Goal: Information Seeking & Learning: Learn about a topic

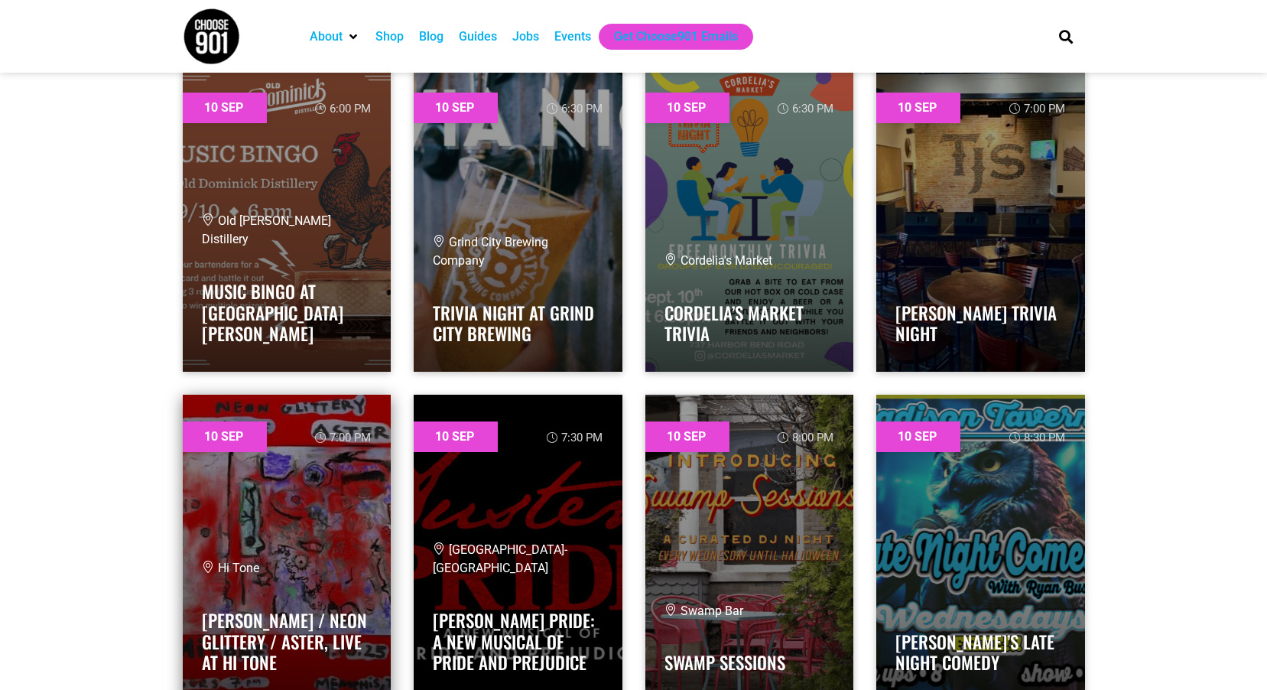
scroll to position [1835, 0]
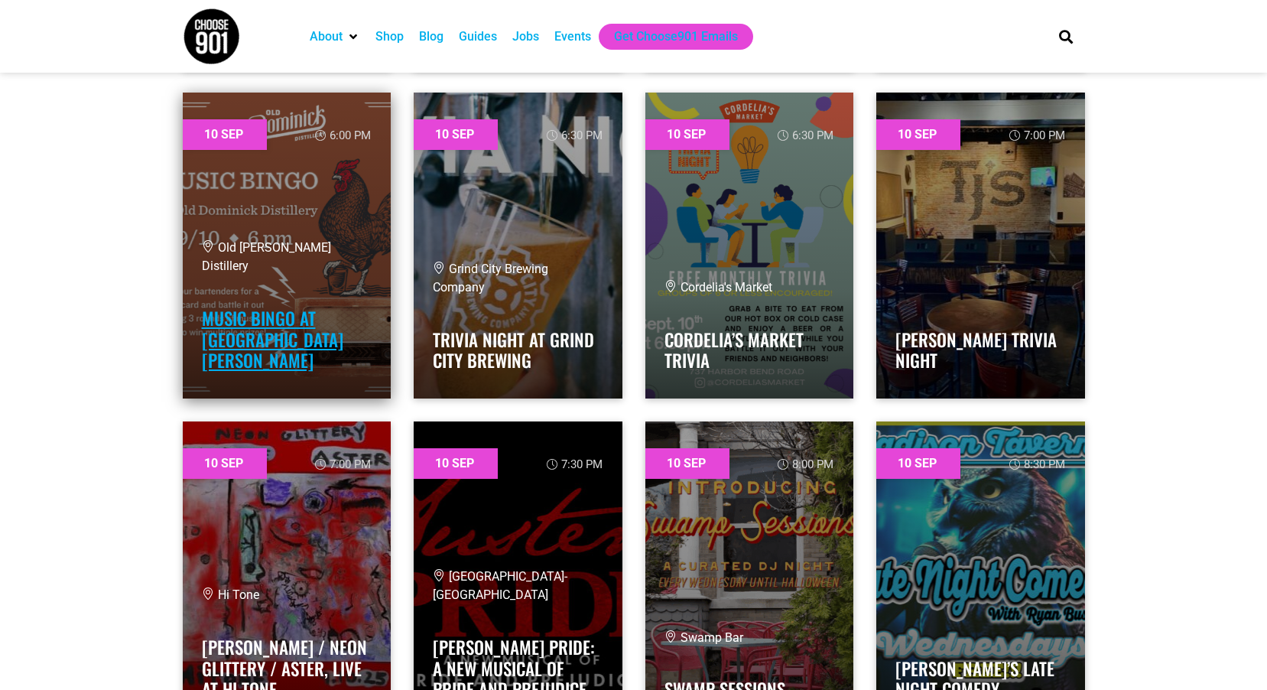
click at [280, 355] on link "Music Bingo at [GEOGRAPHIC_DATA][PERSON_NAME]" at bounding box center [272, 339] width 141 height 68
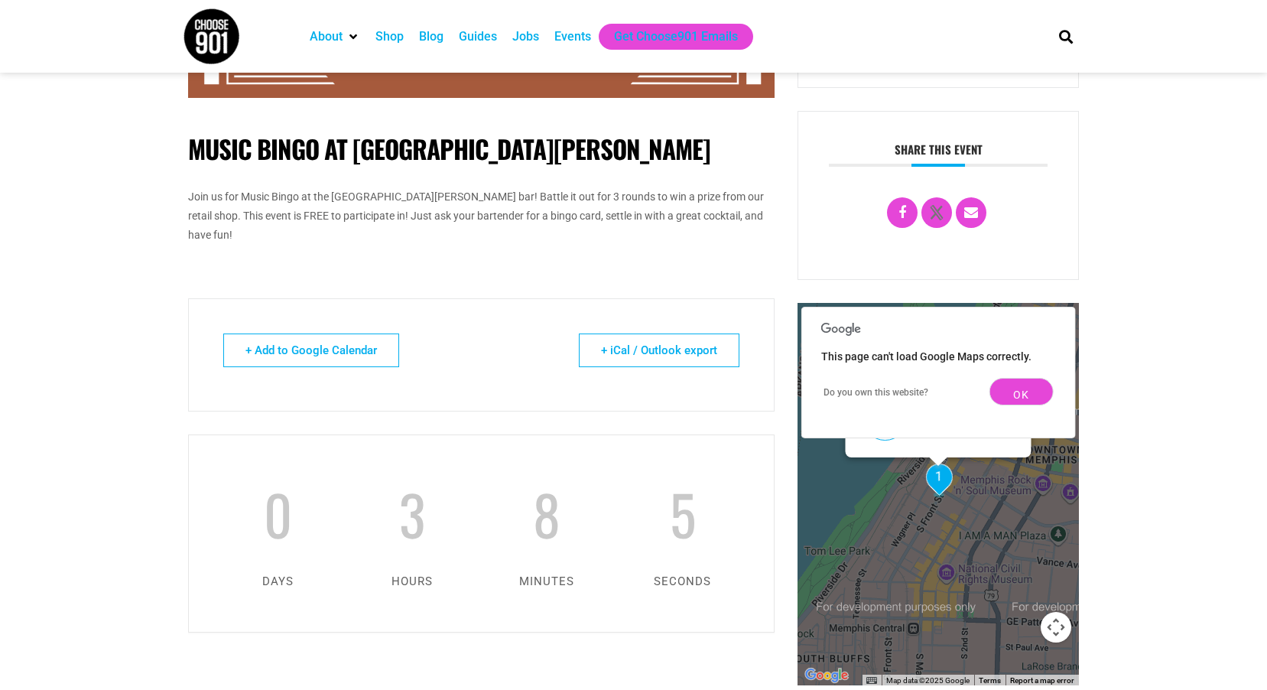
scroll to position [612, 0]
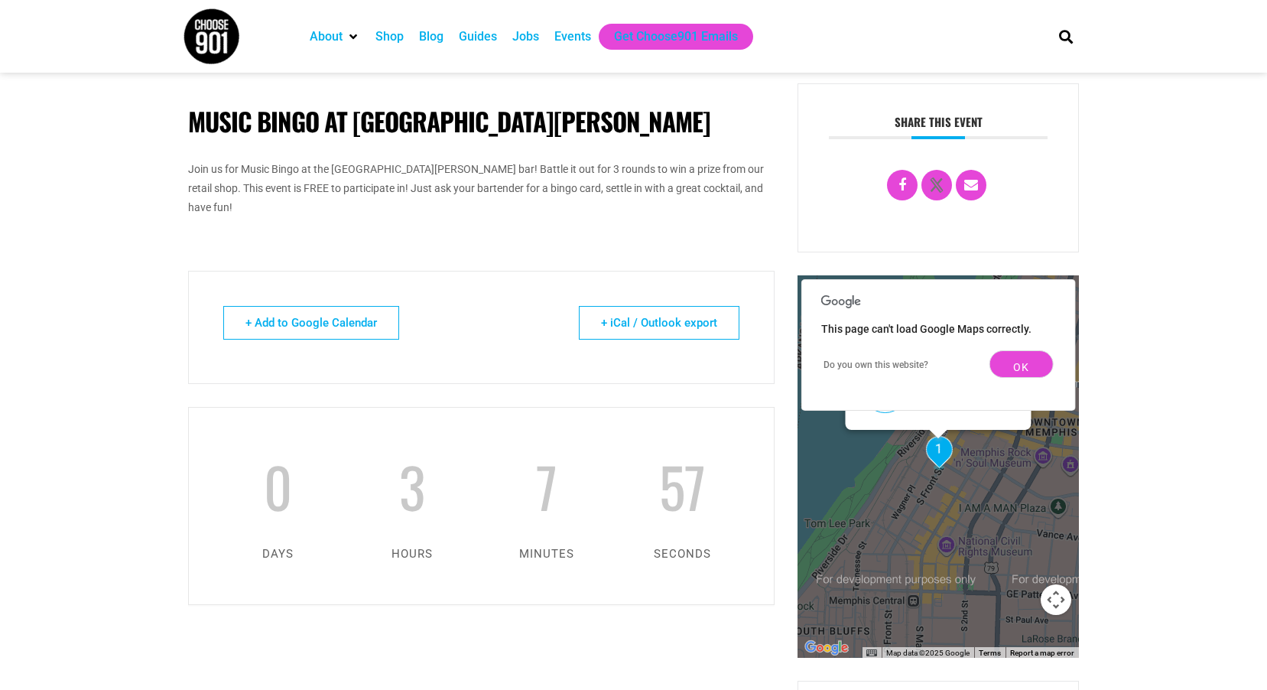
click at [941, 522] on div "1 1 Event at this location [STREET_ADDRESS]" at bounding box center [939, 466] width 282 height 382
click at [942, 522] on div "1 1 Event at this location [STREET_ADDRESS]" at bounding box center [939, 466] width 282 height 382
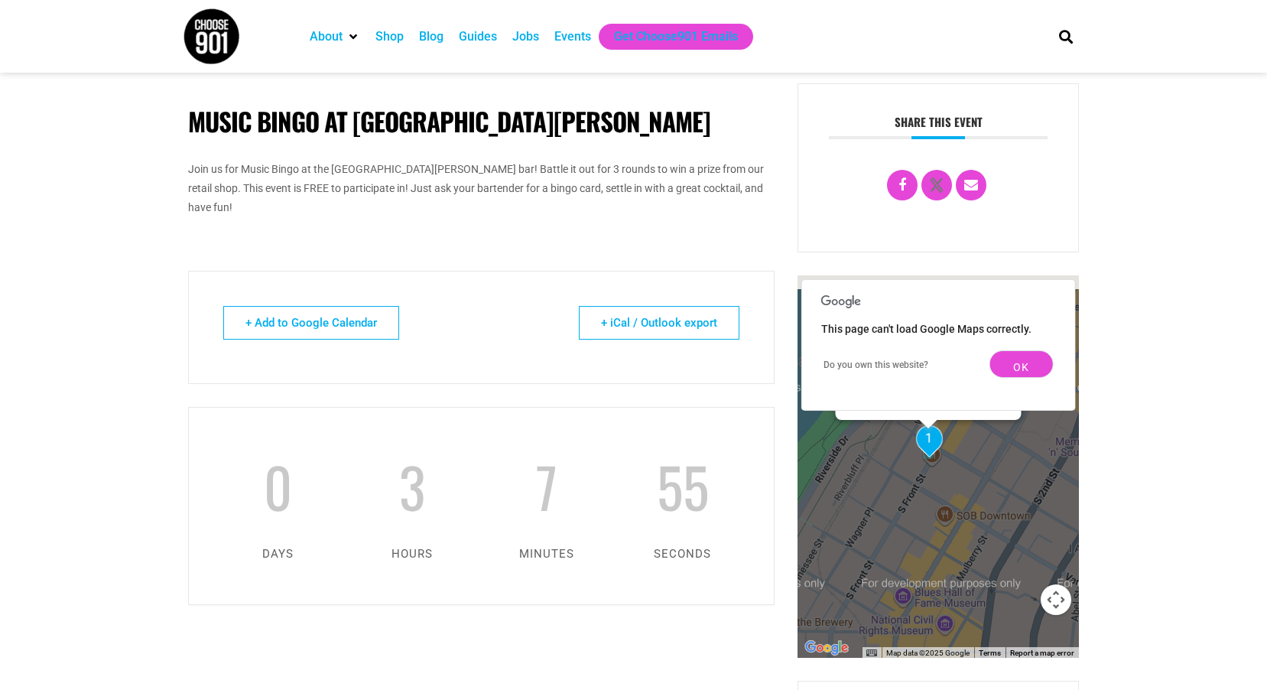
drag, startPoint x: 942, startPoint y: 515, endPoint x: 935, endPoint y: 550, distance: 35.8
click at [935, 550] on div "1 1 Event at this location [STREET_ADDRESS]" at bounding box center [939, 466] width 282 height 382
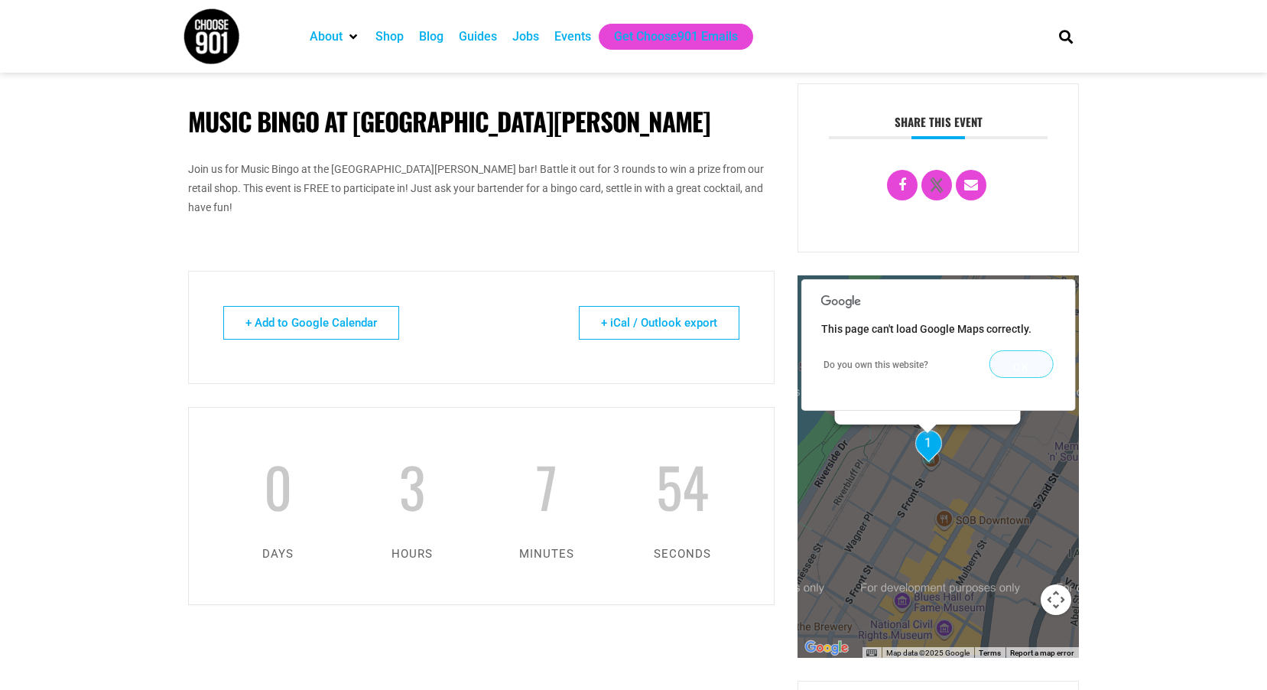
click at [1019, 378] on button "OK" at bounding box center [1022, 364] width 64 height 28
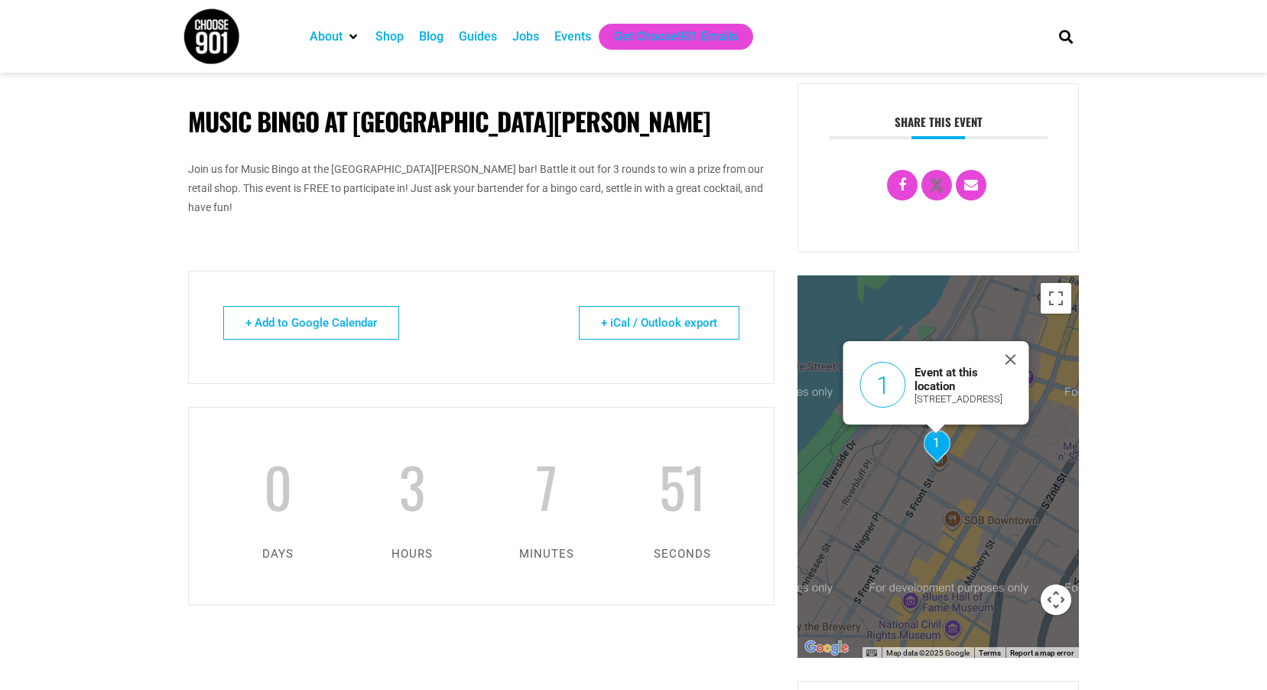
click at [953, 517] on div "1 1 Event at this location [STREET_ADDRESS]" at bounding box center [939, 466] width 282 height 382
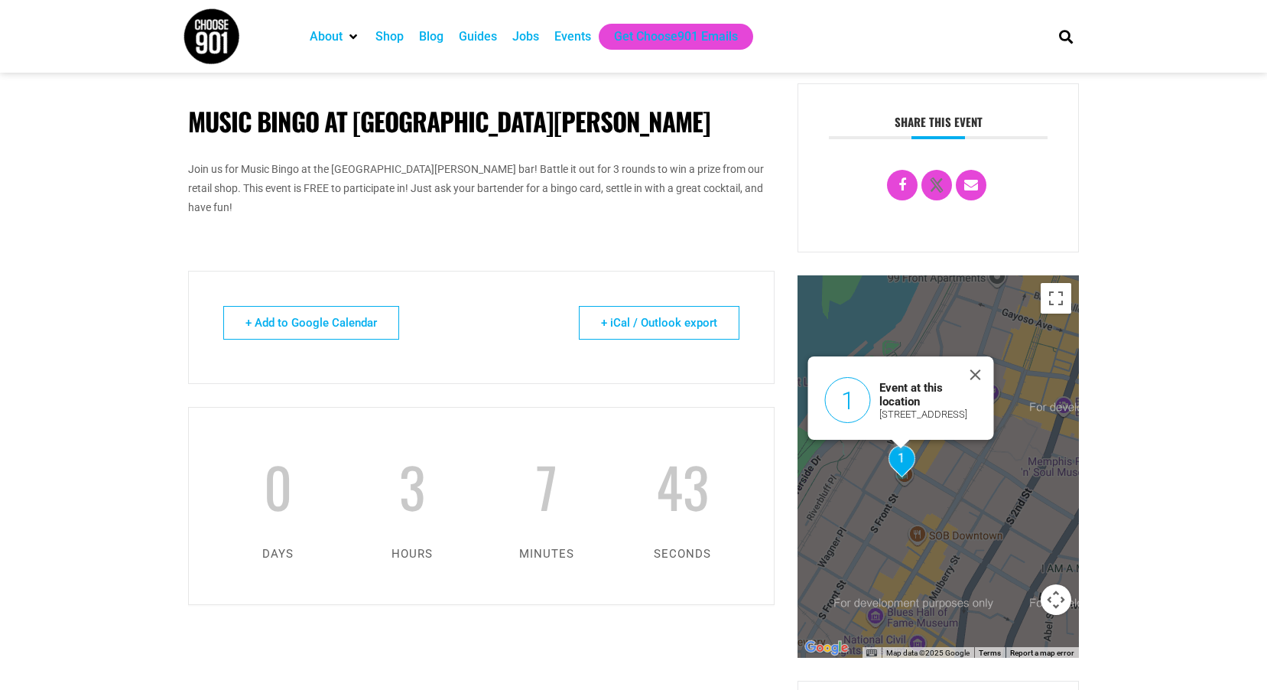
drag, startPoint x: 944, startPoint y: 540, endPoint x: 912, endPoint y: 554, distance: 35.3
click at [912, 554] on div "1 1 Event at this location [STREET_ADDRESS]" at bounding box center [939, 466] width 282 height 382
click at [976, 370] on button "Close" at bounding box center [975, 374] width 37 height 37
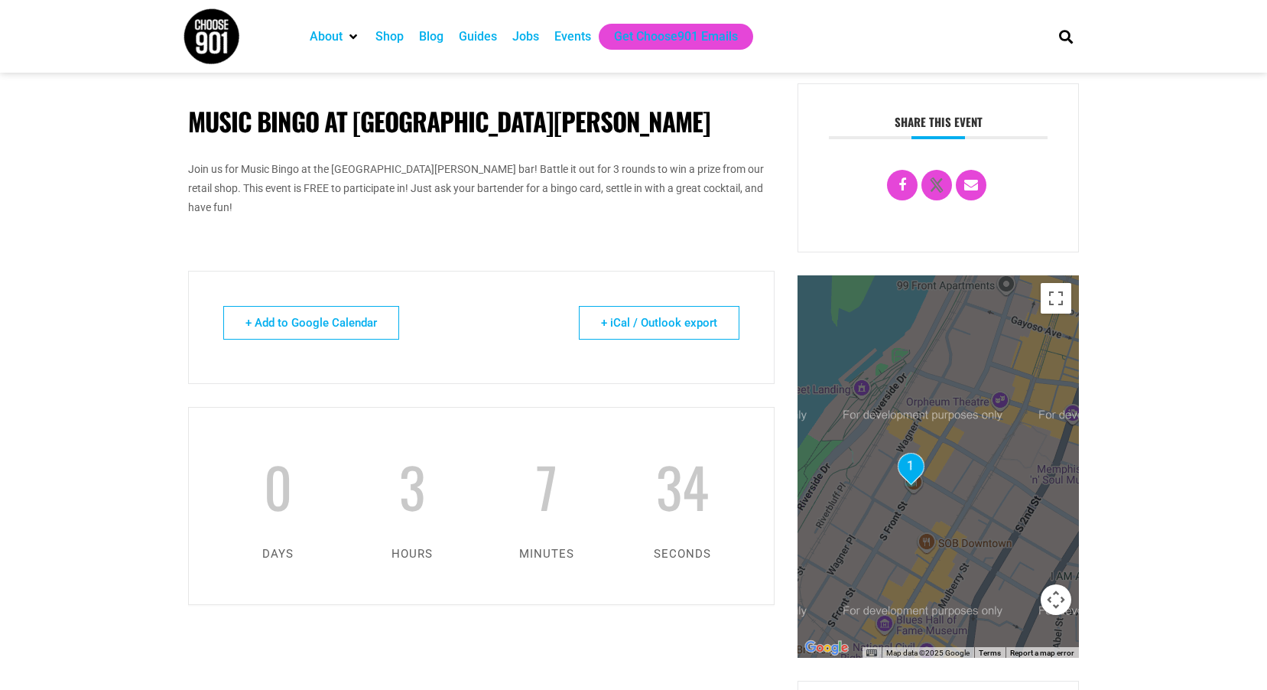
drag, startPoint x: 955, startPoint y: 488, endPoint x: 967, endPoint y: 501, distance: 17.3
click at [967, 501] on div "1" at bounding box center [939, 466] width 282 height 382
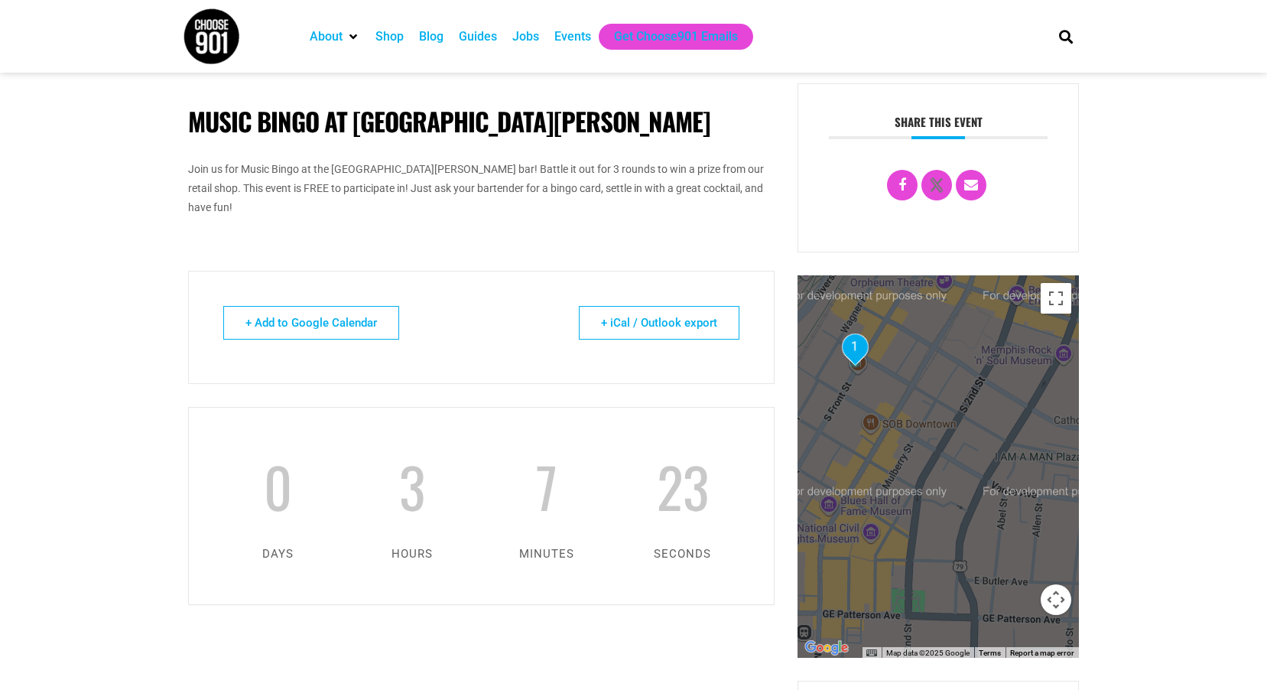
drag, startPoint x: 980, startPoint y: 538, endPoint x: 925, endPoint y: 418, distance: 133.1
click at [925, 418] on div "1" at bounding box center [939, 466] width 282 height 382
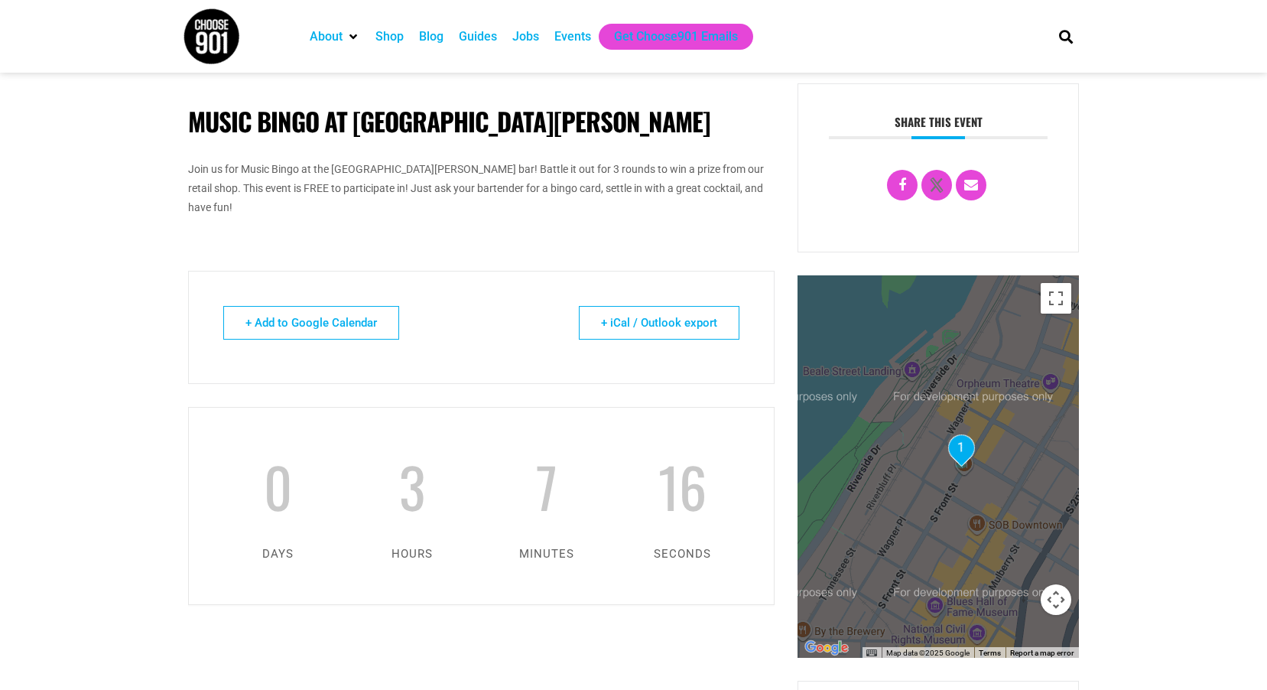
drag, startPoint x: 931, startPoint y: 520, endPoint x: 1040, endPoint y: 617, distance: 146.2
click at [1040, 617] on div "1" at bounding box center [939, 466] width 282 height 382
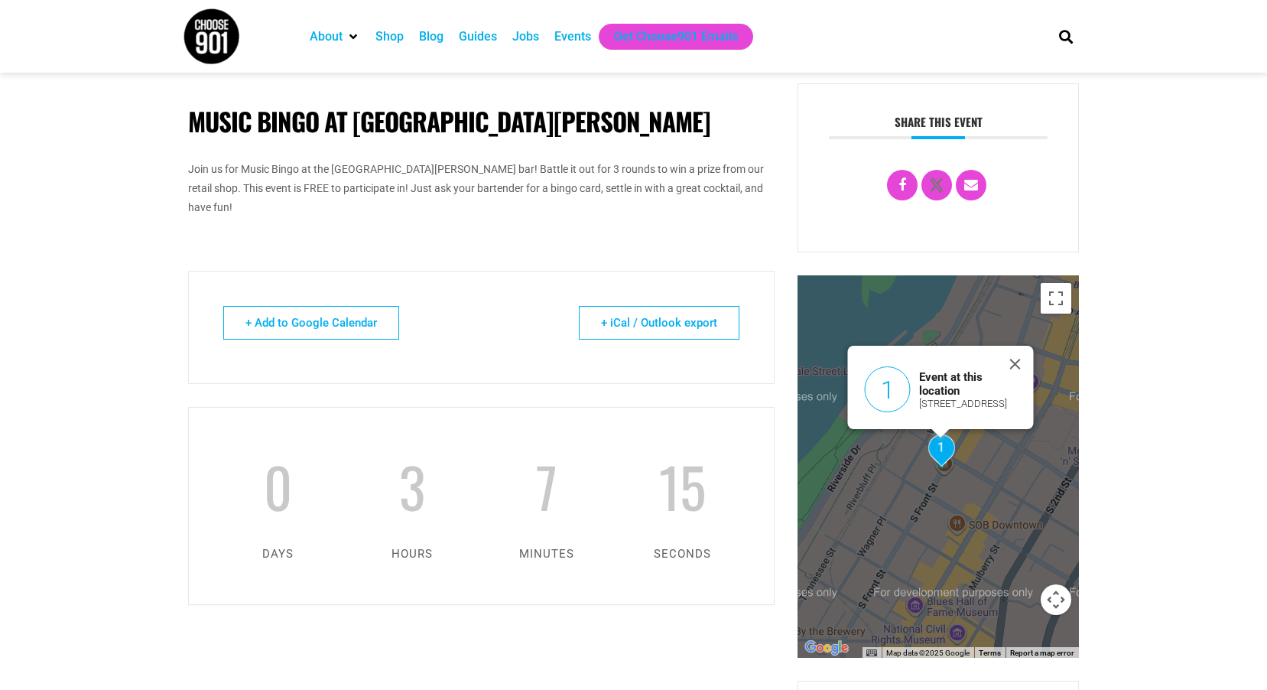
click at [970, 470] on div "1 1 Event at this location 305 South Front Street Memphis, TN 38103" at bounding box center [939, 466] width 282 height 382
click at [966, 469] on div "1 1 Event at this location 305 South Front Street Memphis, TN 38103" at bounding box center [939, 466] width 282 height 382
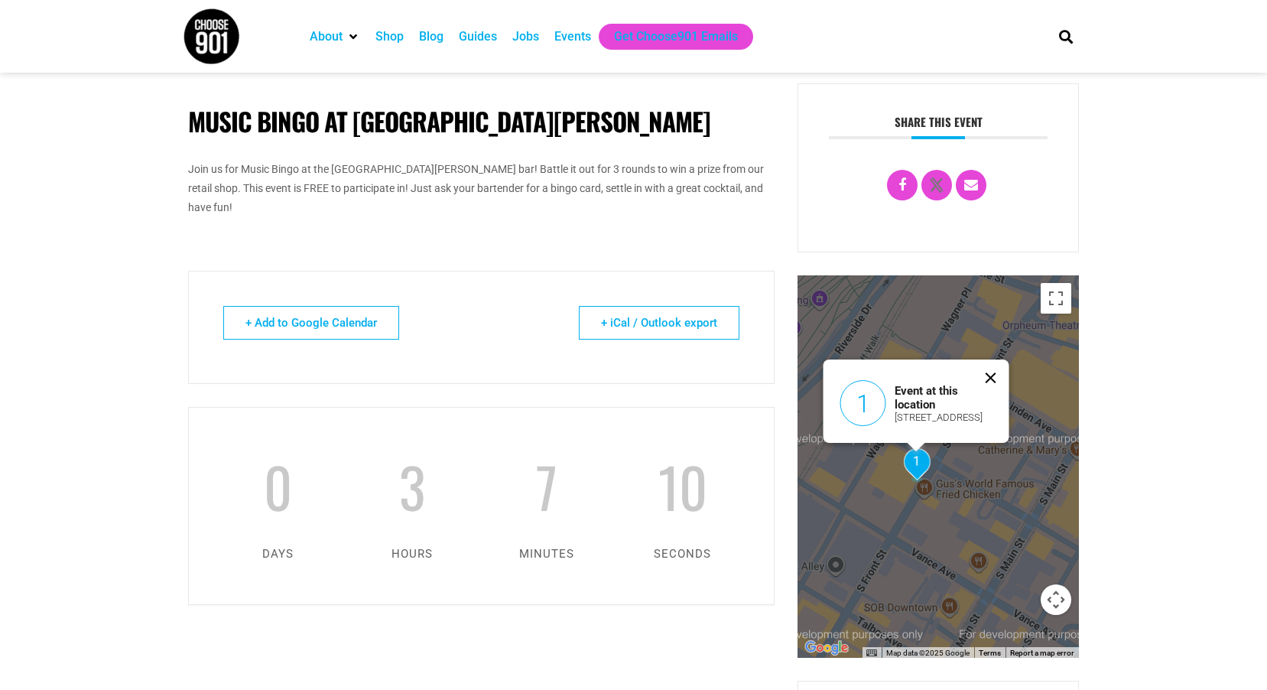
click at [989, 379] on button "Close" at bounding box center [991, 377] width 37 height 37
